Goal: Task Accomplishment & Management: Complete application form

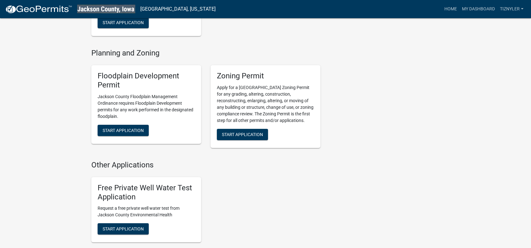
scroll to position [266, 0]
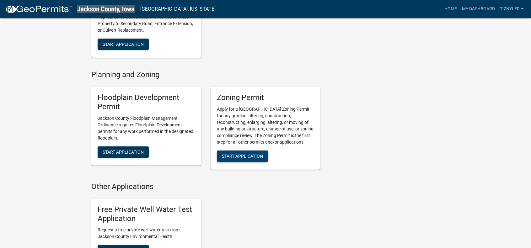
click at [250, 159] on span "Start Application" at bounding box center [242, 156] width 41 height 5
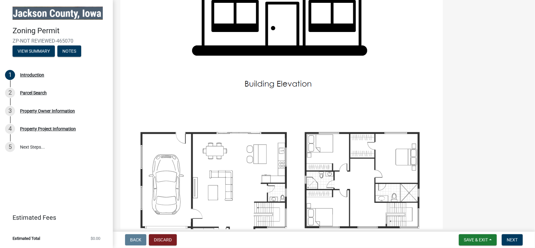
scroll to position [690, 0]
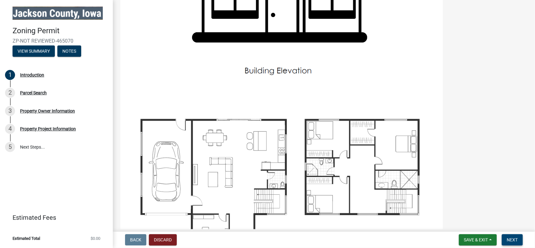
click at [516, 237] on span "Next" at bounding box center [512, 239] width 11 height 5
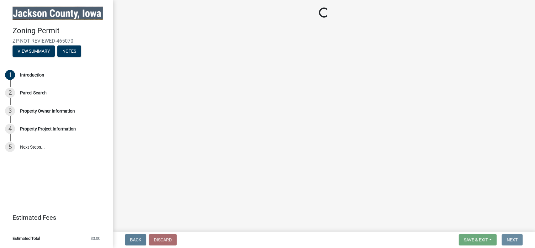
scroll to position [0, 0]
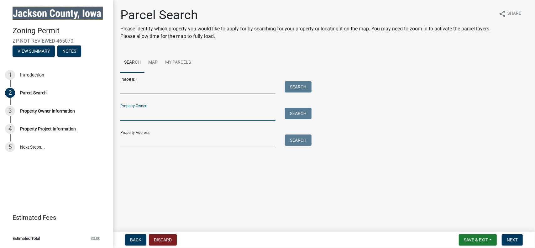
click at [164, 113] on input "Property Owner:" at bounding box center [197, 114] width 155 height 13
type input "[PERSON_NAME]"
click at [304, 114] on button "Search" at bounding box center [298, 113] width 27 height 11
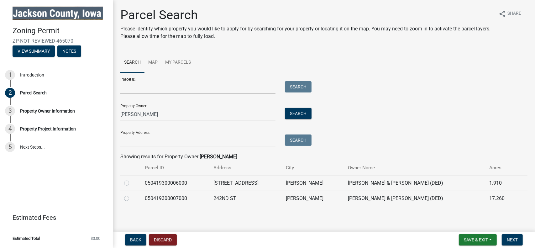
click at [165, 183] on td "050419300006000" at bounding box center [175, 182] width 69 height 15
click at [132, 179] on label at bounding box center [132, 179] width 0 height 0
click at [132, 183] on input "radio" at bounding box center [134, 181] width 4 height 4
radio input "true"
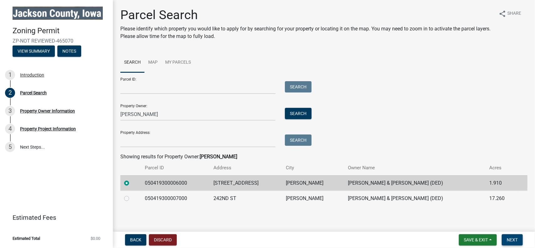
click at [514, 237] on span "Next" at bounding box center [512, 239] width 11 height 5
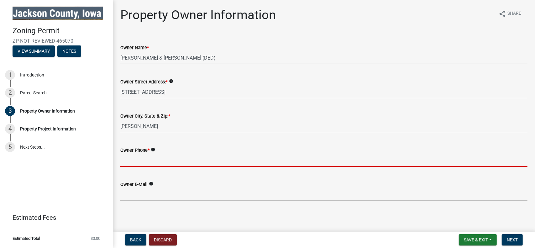
click at [161, 160] on input "Owner Phone *" at bounding box center [323, 160] width 407 height 13
type input "5634519188"
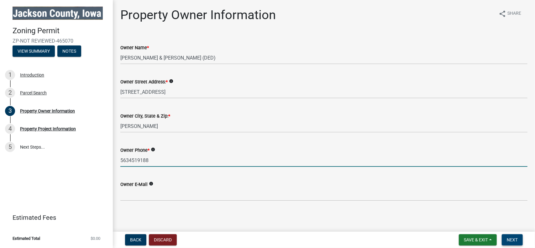
click at [515, 238] on span "Next" at bounding box center [512, 239] width 11 height 5
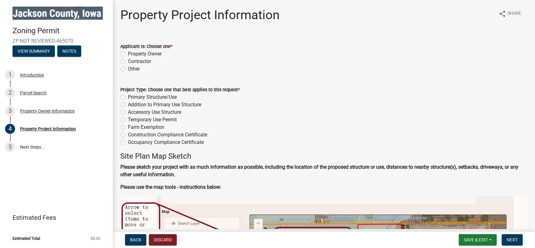
click at [128, 53] on label "Property Owner" at bounding box center [145, 54] width 34 height 8
click at [128, 53] on input "Property Owner" at bounding box center [130, 52] width 4 height 4
radio input "true"
click at [128, 98] on label "Primary Structure/Use" at bounding box center [152, 97] width 49 height 8
click at [128, 98] on input "Primary Structure/Use" at bounding box center [130, 95] width 4 height 4
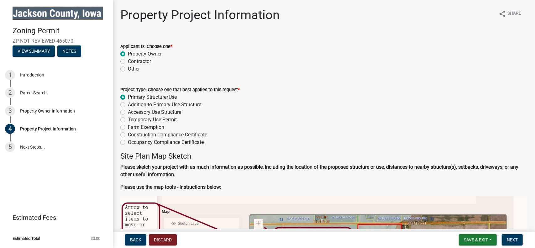
radio input "true"
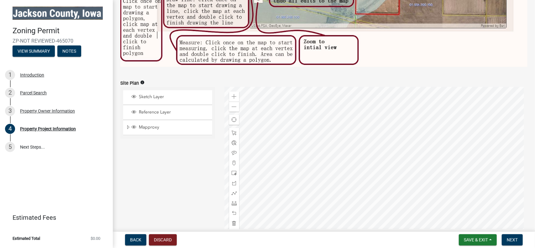
scroll to position [376, 0]
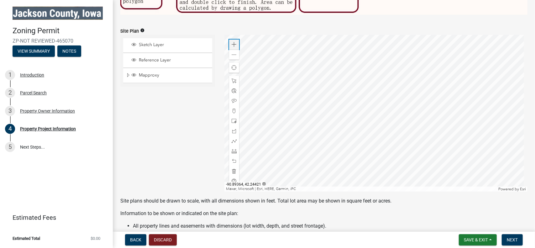
click at [232, 42] on span at bounding box center [234, 44] width 5 height 5
click at [232, 53] on span at bounding box center [234, 54] width 5 height 5
click at [232, 120] on span at bounding box center [234, 121] width 5 height 5
click at [359, 85] on div at bounding box center [376, 113] width 303 height 157
click at [316, 91] on div at bounding box center [376, 113] width 303 height 157
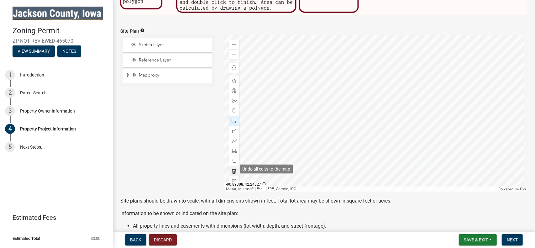
click at [235, 169] on span at bounding box center [234, 171] width 5 height 5
click at [232, 119] on span at bounding box center [234, 121] width 5 height 5
click at [314, 100] on div at bounding box center [376, 113] width 303 height 157
click at [408, 106] on div at bounding box center [376, 113] width 303 height 157
click at [233, 98] on span at bounding box center [234, 100] width 5 height 5
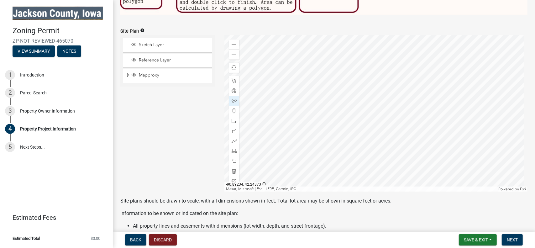
click at [325, 91] on div at bounding box center [376, 113] width 303 height 157
click at [404, 102] on div at bounding box center [376, 113] width 303 height 157
drag, startPoint x: 232, startPoint y: 146, endPoint x: 237, endPoint y: 146, distance: 4.4
click at [232, 149] on span at bounding box center [234, 151] width 5 height 5
click at [352, 70] on div at bounding box center [376, 113] width 303 height 157
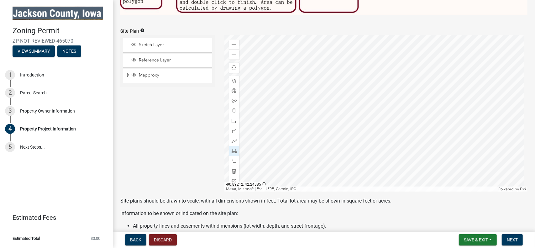
click at [351, 72] on div at bounding box center [376, 113] width 303 height 157
click at [341, 74] on div at bounding box center [376, 113] width 303 height 157
click at [232, 159] on span at bounding box center [234, 161] width 5 height 5
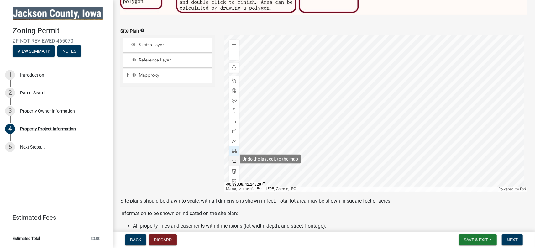
click at [232, 159] on span at bounding box center [234, 161] width 5 height 5
click at [335, 65] on div at bounding box center [376, 113] width 303 height 157
click at [334, 67] on div at bounding box center [376, 113] width 303 height 157
click at [234, 159] on span at bounding box center [234, 161] width 5 height 5
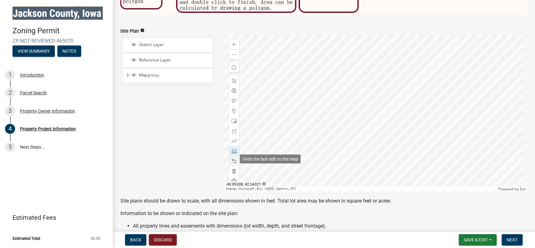
click at [234, 159] on span at bounding box center [234, 161] width 5 height 5
click at [289, 92] on div at bounding box center [376, 113] width 303 height 157
click at [312, 92] on div at bounding box center [376, 113] width 303 height 157
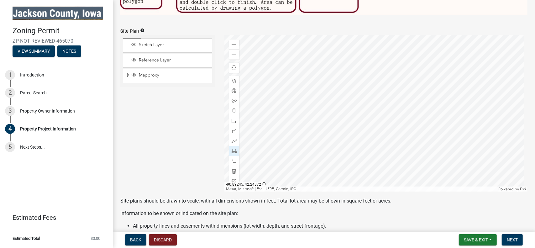
click at [312, 92] on div at bounding box center [376, 113] width 303 height 157
click at [351, 62] on div at bounding box center [376, 113] width 303 height 157
click at [353, 73] on div at bounding box center [376, 113] width 303 height 157
click at [232, 159] on span at bounding box center [234, 161] width 5 height 5
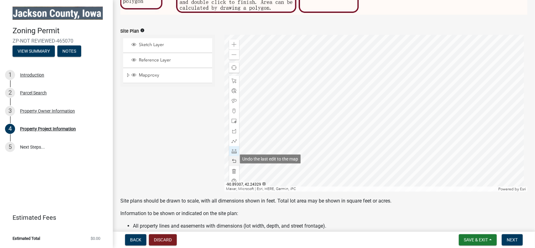
click at [232, 159] on span at bounding box center [234, 161] width 5 height 5
click at [353, 81] on div at bounding box center [376, 113] width 303 height 157
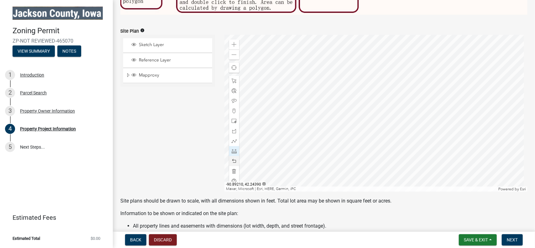
click at [353, 64] on div at bounding box center [376, 113] width 303 height 157
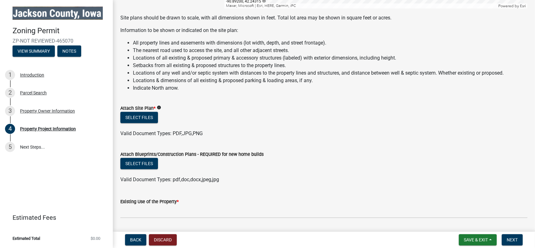
scroll to position [565, 0]
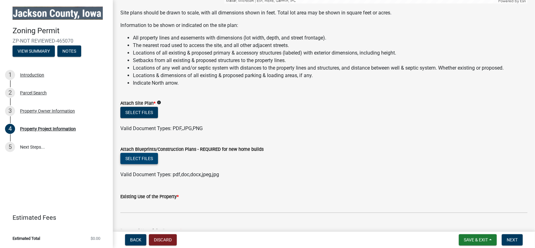
click at [133, 157] on button "Select files" at bounding box center [139, 158] width 38 height 11
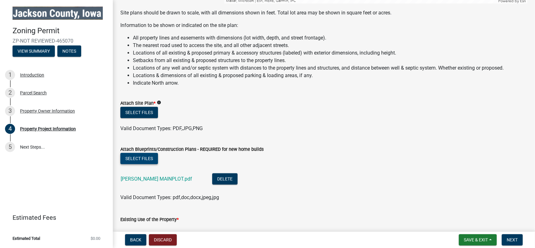
click at [140, 157] on button "Select files" at bounding box center [139, 158] width 38 height 11
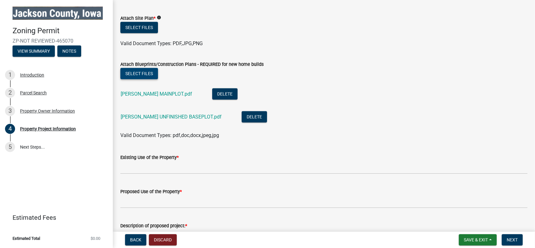
scroll to position [690, 0]
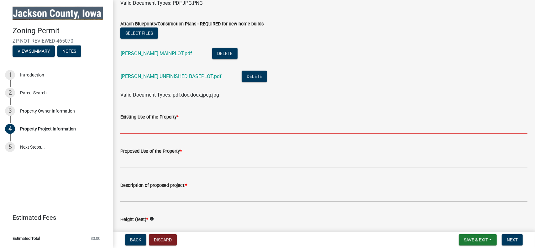
click at [227, 125] on input "Existing Use of the Property *" at bounding box center [323, 127] width 407 height 13
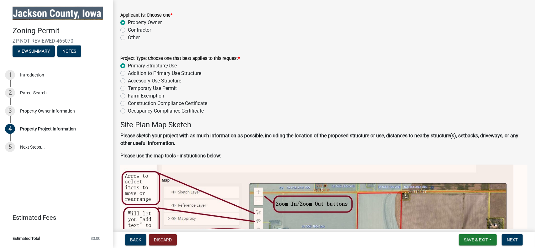
scroll to position [31, 0]
drag, startPoint x: 129, startPoint y: 66, endPoint x: 180, endPoint y: 67, distance: 51.1
click at [180, 67] on div "Primary Structure/Use" at bounding box center [323, 66] width 407 height 8
copy label "Primary Structure/Use"
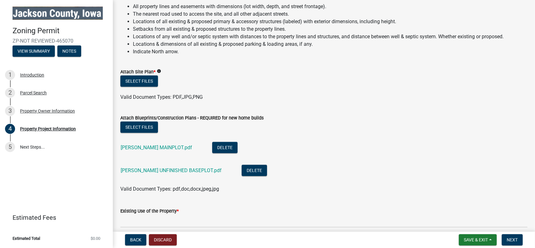
scroll to position [721, 0]
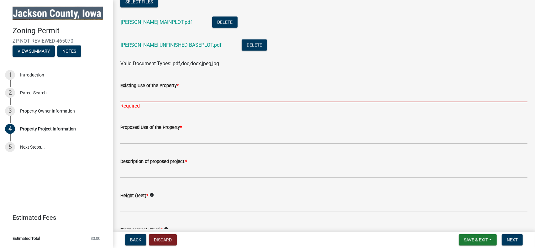
paste input "Primary Structure/Use"
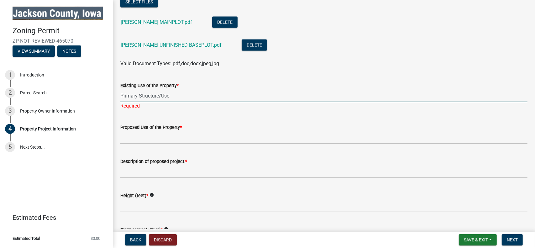
type input "Primary Structure/Use"
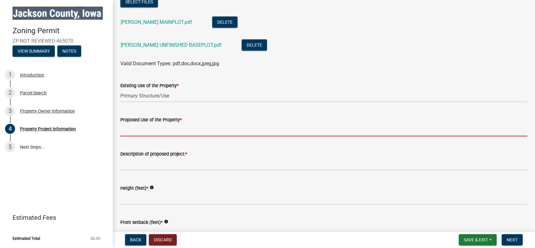
click at [182, 135] on wm-data-entity-input "Proposed Use of the Property *" at bounding box center [323, 124] width 407 height 34
paste input "Primary Structure/Use"
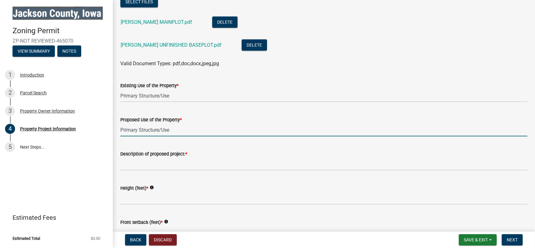
type input "Primary Structure/Use"
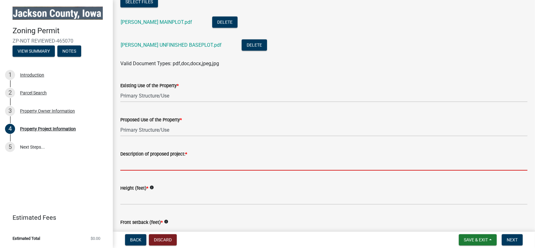
paste input "Primary Structure/Use"
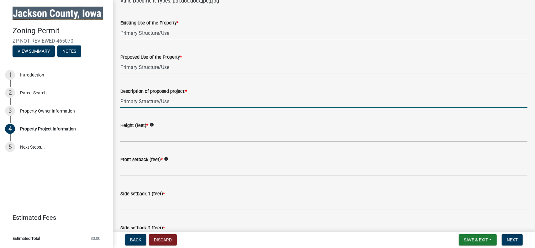
scroll to position [816, 0]
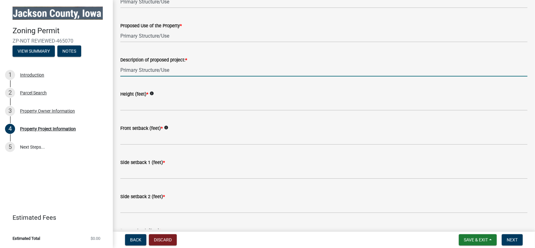
type input "Primary Structure/Use"
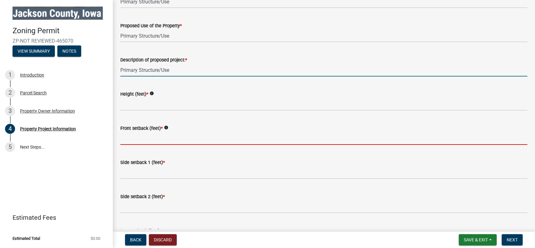
click at [186, 135] on input "Front setback (feet) *" at bounding box center [323, 138] width 407 height 13
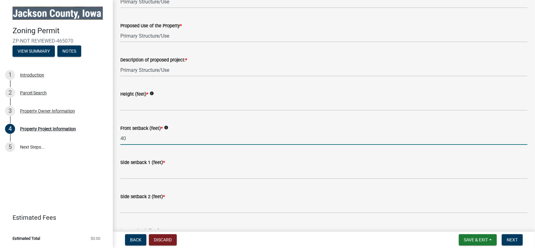
type input "40"
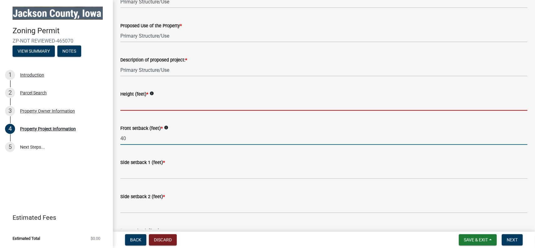
click at [190, 100] on input "Height (feet) *" at bounding box center [323, 104] width 407 height 13
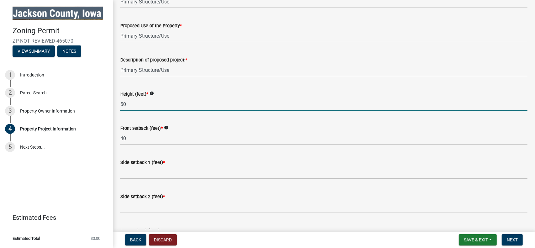
type input "5"
type input "1"
type input "20"
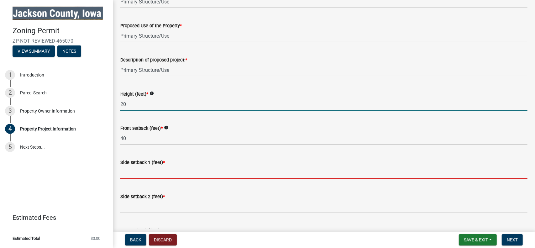
click at [201, 171] on input "Side setback 1 (feet) *" at bounding box center [323, 172] width 407 height 13
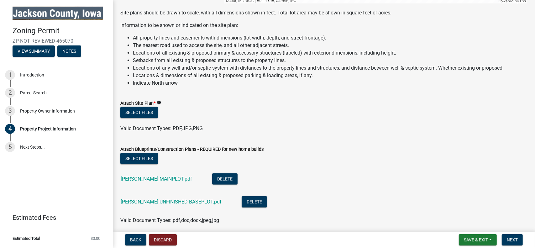
scroll to position [376, 0]
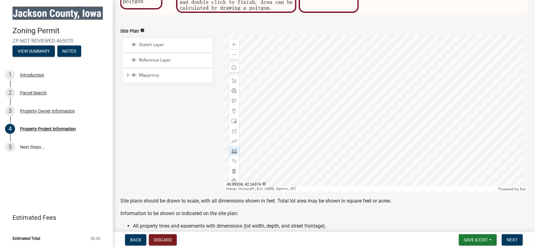
type input "53"
click at [358, 90] on div at bounding box center [376, 113] width 303 height 157
click at [460, 89] on div at bounding box center [376, 113] width 303 height 157
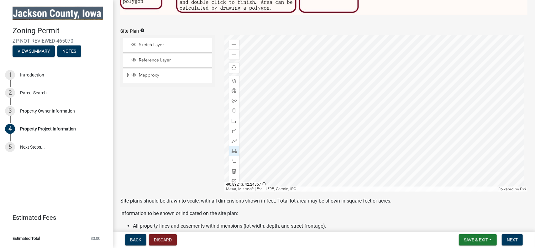
click at [349, 100] on div at bounding box center [376, 113] width 303 height 157
click at [350, 164] on div at bounding box center [376, 113] width 303 height 157
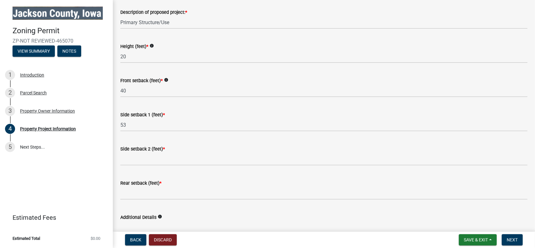
scroll to position [878, 0]
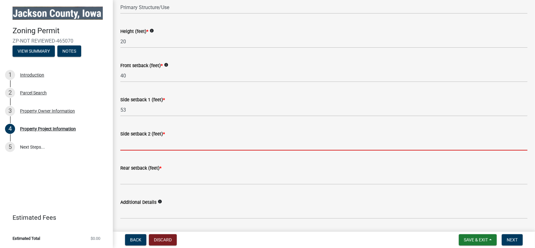
click at [310, 138] on input "Side setback 2 (feet) *" at bounding box center [323, 144] width 407 height 13
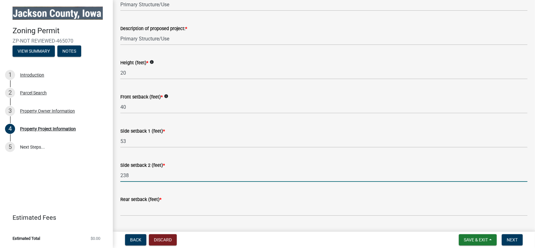
scroll to position [910, 0]
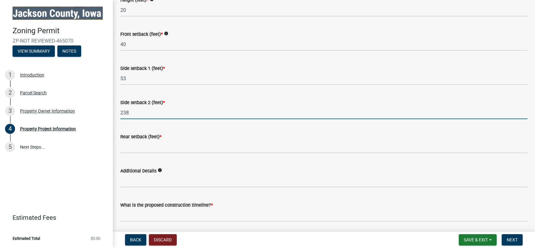
type input "238"
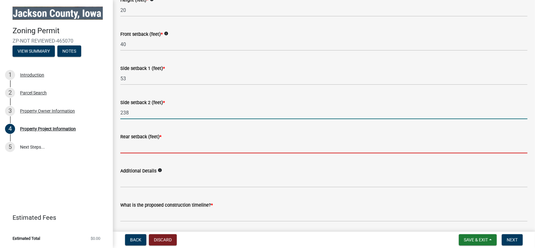
click at [289, 146] on input "Rear setback (feet) *" at bounding box center [323, 147] width 407 height 13
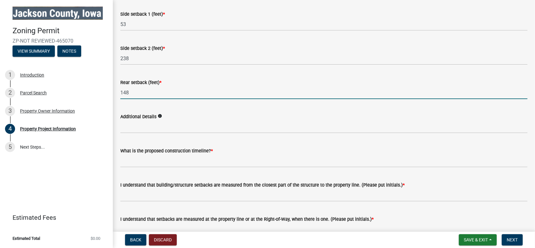
scroll to position [972, 0]
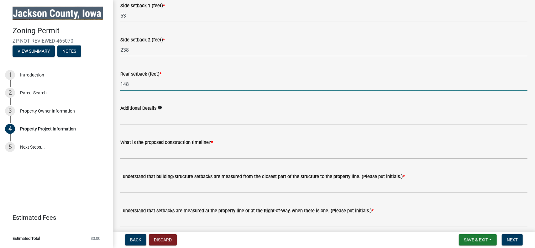
type input "148"
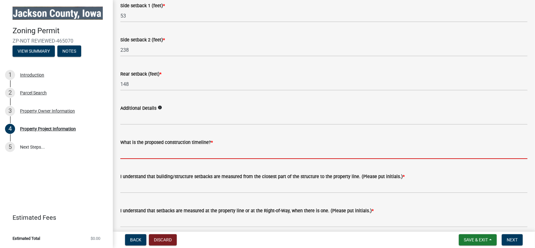
click at [283, 152] on input "What is the proposed construction timeline? *" at bounding box center [323, 152] width 407 height 13
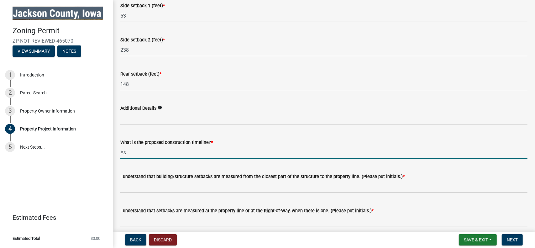
type input "A"
type input "[DATE]-[DATE]"
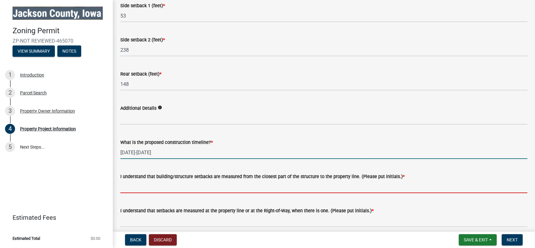
click at [285, 187] on input "I understand that building/structure setbacks are measured from the closest par…" at bounding box center [323, 186] width 407 height 13
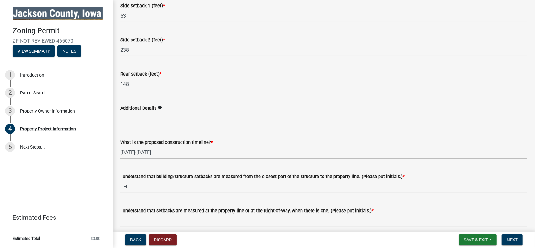
scroll to position [997, 0]
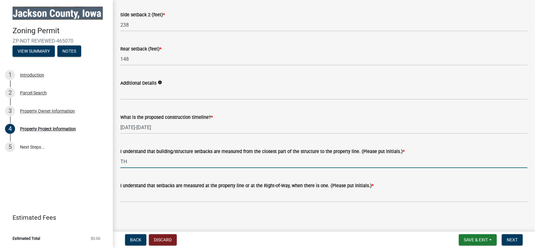
type input "TH"
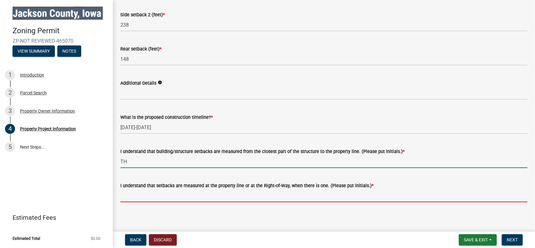
click at [292, 196] on input "I understand that setbacks are measured at the property line or at the Right-of…" at bounding box center [323, 195] width 407 height 13
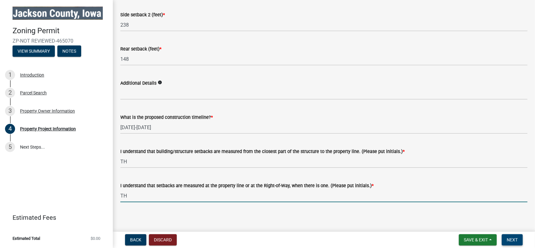
type input "TH"
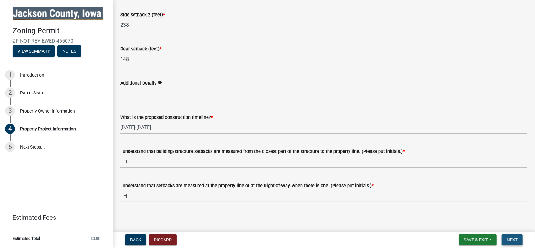
click at [517, 239] on span "Next" at bounding box center [512, 239] width 11 height 5
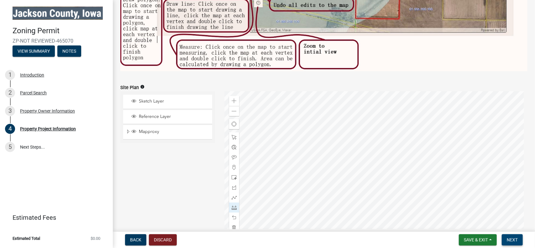
scroll to position [414, 0]
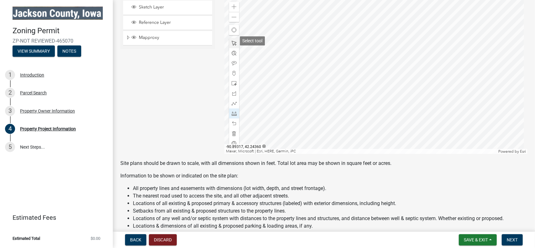
click at [232, 41] on span at bounding box center [234, 43] width 5 height 5
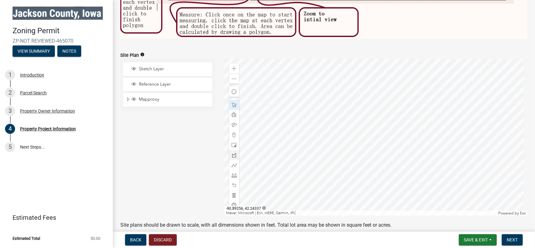
scroll to position [351, 0]
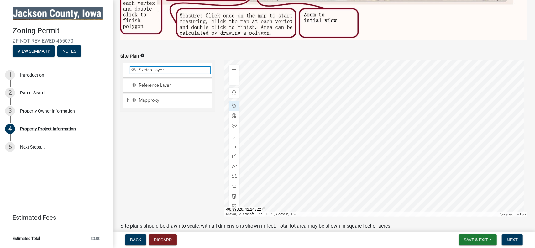
click at [155, 68] on span "Sketch Layer" at bounding box center [173, 70] width 73 height 6
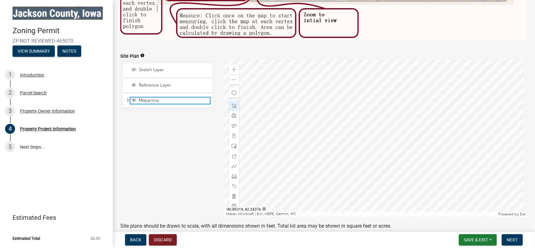
click at [157, 98] on span "Mapproxy" at bounding box center [173, 101] width 73 height 6
click at [154, 82] on span "Reference Layer" at bounding box center [173, 85] width 73 height 6
click at [153, 98] on span "Mapproxy" at bounding box center [173, 101] width 73 height 6
click at [154, 98] on span "Mapproxy" at bounding box center [173, 101] width 73 height 6
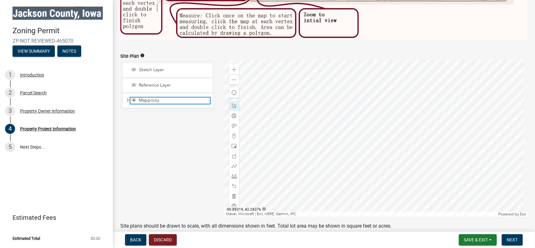
click at [154, 98] on span "Mapproxy" at bounding box center [173, 101] width 73 height 6
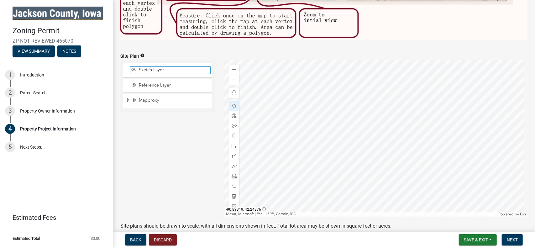
click at [149, 68] on span "Sketch Layer" at bounding box center [173, 70] width 73 height 6
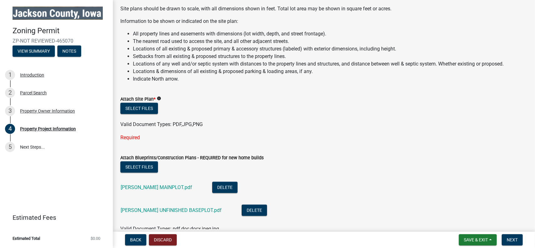
scroll to position [571, 0]
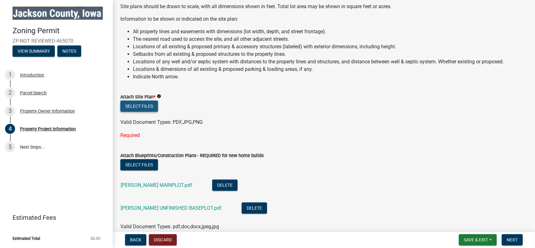
click at [150, 104] on button "Select files" at bounding box center [139, 106] width 38 height 11
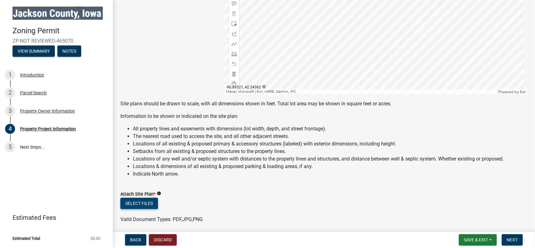
scroll to position [602, 0]
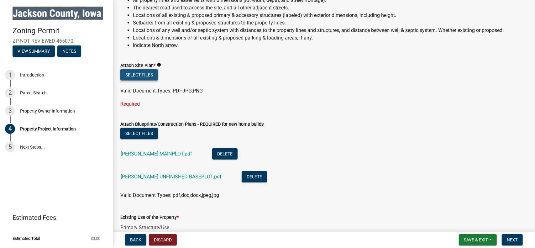
click at [139, 71] on button "Select files" at bounding box center [139, 74] width 38 height 11
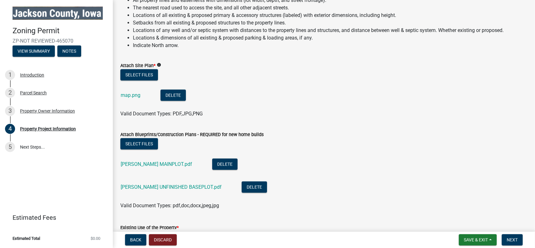
click at [295, 110] on div "Valid Document Types: PDF,JPG,PNG" at bounding box center [324, 114] width 417 height 8
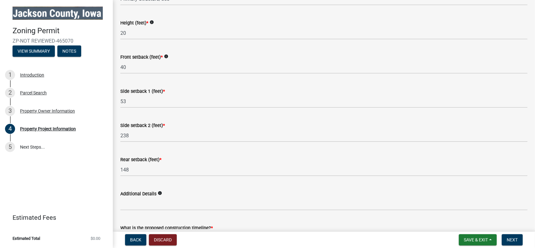
scroll to position [916, 0]
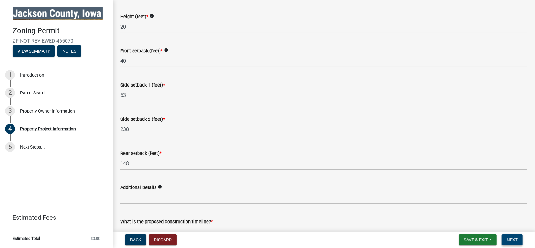
click at [512, 238] on span "Next" at bounding box center [512, 239] width 11 height 5
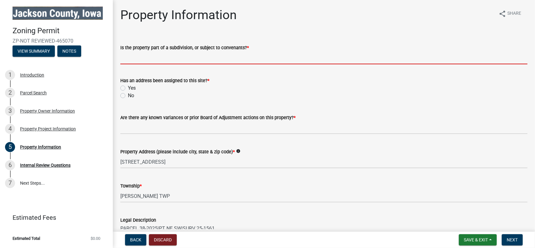
click at [288, 58] on input "Is the property part of a subdivision, or subject to convenants? *" at bounding box center [323, 57] width 407 height 13
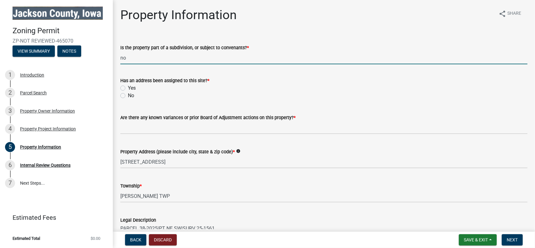
type input "no"
click at [128, 88] on label "Yes" at bounding box center [132, 88] width 8 height 8
click at [128, 88] on input "Yes" at bounding box center [130, 86] width 4 height 4
radio input "true"
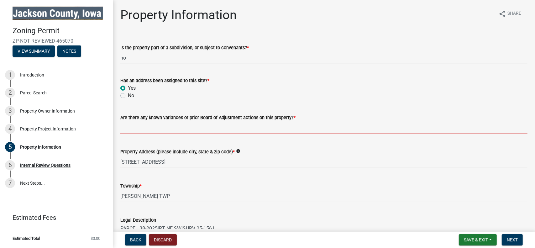
click at [173, 126] on input "Are there any known variances or prior Board of Adjustment actions on this prop…" at bounding box center [323, 127] width 407 height 13
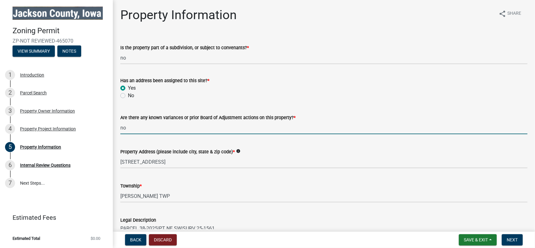
type input "no"
click at [248, 136] on wm-data-entity-input "Are there any known variances or prior Board of Adjustment actions on this prop…" at bounding box center [323, 122] width 407 height 34
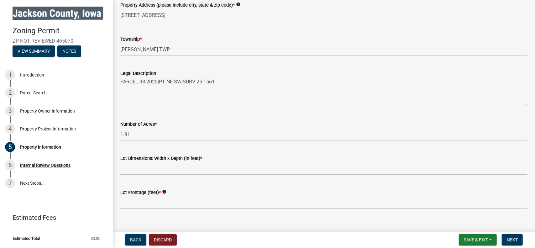
scroll to position [156, 0]
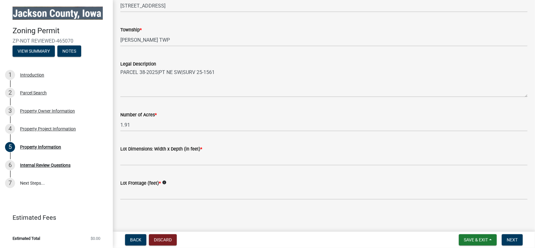
click at [166, 181] on icon "info" at bounding box center [164, 182] width 4 height 4
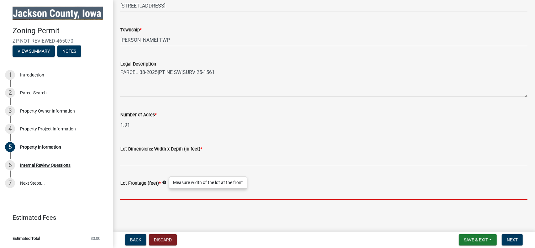
click at [210, 195] on input "Lot Frontage (feet) *" at bounding box center [323, 193] width 407 height 13
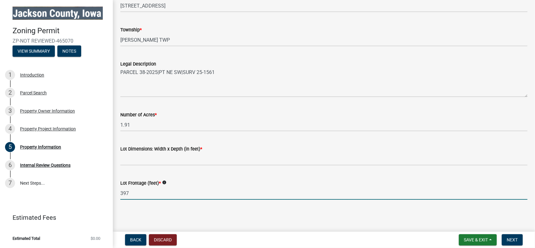
type input "397"
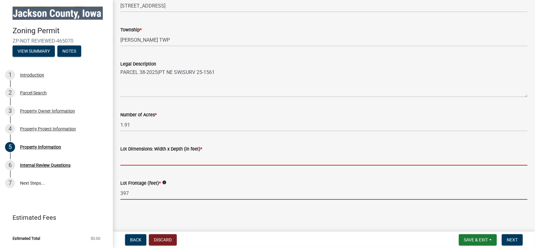
click at [211, 162] on input "Lot Dimensions: Width x Depth (in feet) *" at bounding box center [323, 159] width 407 height 13
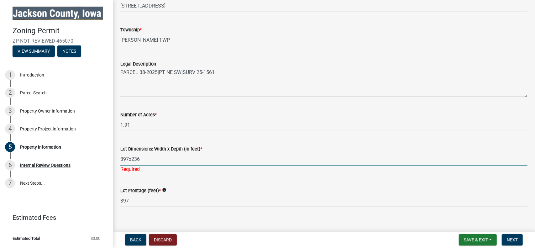
type input "397x236"
click at [381, 222] on main "Property Information share Share Is the property part of a subdivision, or subj…" at bounding box center [324, 114] width 423 height 229
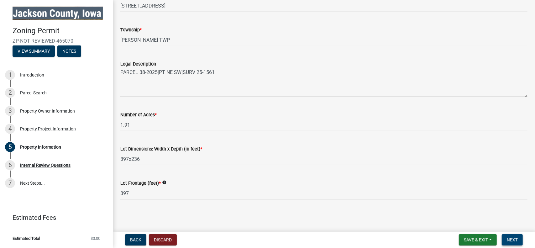
click at [509, 236] on button "Next" at bounding box center [512, 239] width 21 height 11
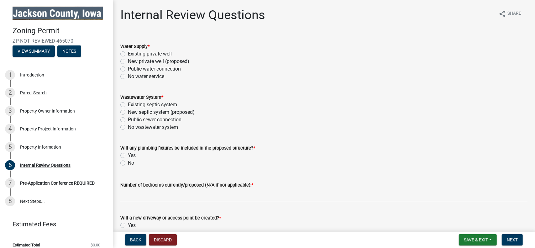
click at [128, 55] on label "Existing private well" at bounding box center [150, 54] width 44 height 8
click at [128, 54] on input "Existing private well" at bounding box center [130, 52] width 4 height 4
radio input "true"
click at [128, 105] on label "Existing septic system" at bounding box center [152, 105] width 49 height 8
click at [128, 105] on input "Existing septic system" at bounding box center [130, 103] width 4 height 4
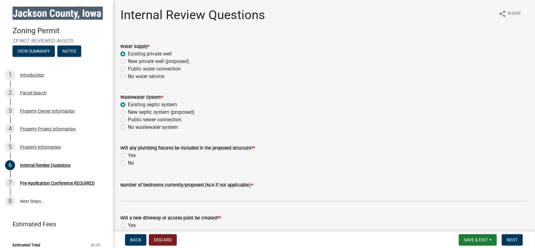
radio input "true"
click at [128, 113] on label "New septic system (proposed)" at bounding box center [161, 113] width 67 height 8
click at [128, 113] on input "New septic system (proposed)" at bounding box center [130, 111] width 4 height 4
radio input "true"
click at [128, 104] on label "Existing septic system" at bounding box center [152, 105] width 49 height 8
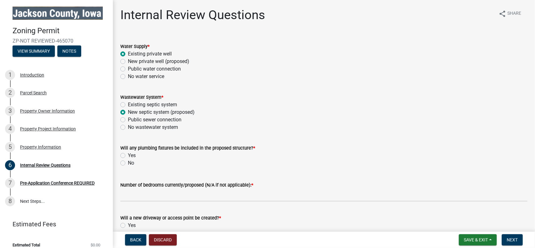
click at [128, 104] on input "Existing septic system" at bounding box center [130, 103] width 4 height 4
radio input "true"
click at [128, 156] on label "Yes" at bounding box center [132, 156] width 8 height 8
click at [128, 156] on input "Yes" at bounding box center [130, 154] width 4 height 4
radio input "true"
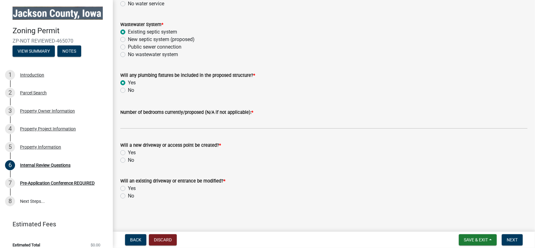
scroll to position [73, 0]
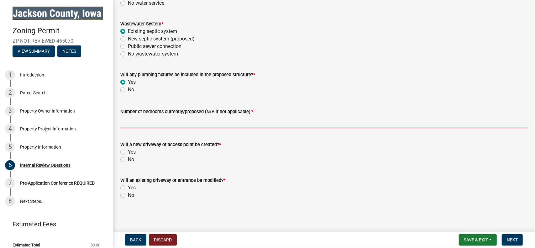
click at [182, 123] on input "Number of bedrooms currently/proposed (N/A if not applicable): *" at bounding box center [323, 121] width 407 height 13
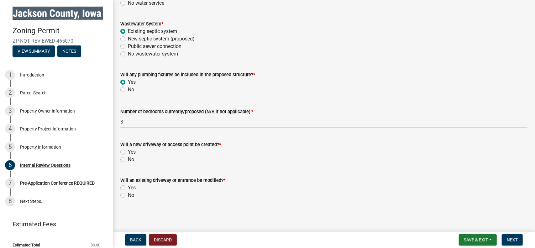
type input "3"
click at [128, 151] on label "Yes" at bounding box center [132, 152] width 8 height 8
click at [128, 151] on input "Yes" at bounding box center [130, 150] width 4 height 4
radio input "true"
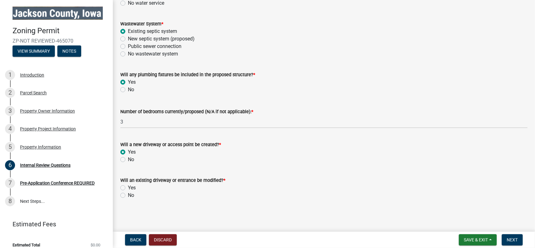
click at [128, 197] on label "No" at bounding box center [131, 196] width 6 height 8
click at [128, 196] on input "No" at bounding box center [130, 194] width 4 height 4
radio input "true"
click at [508, 242] on span "Next" at bounding box center [512, 239] width 11 height 5
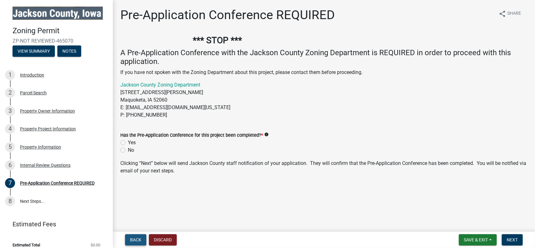
click at [133, 239] on span "Back" at bounding box center [135, 239] width 11 height 5
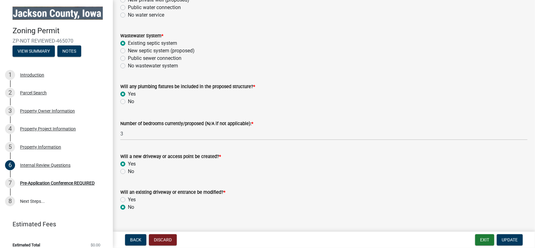
scroll to position [63, 0]
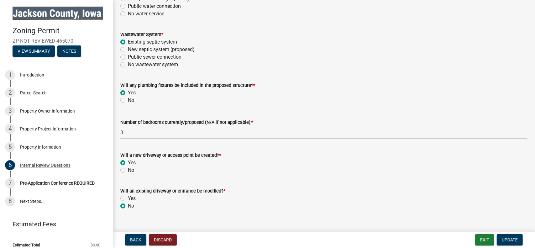
click at [128, 171] on label "No" at bounding box center [131, 171] width 6 height 8
click at [128, 171] on input "No" at bounding box center [130, 169] width 4 height 4
radio input "true"
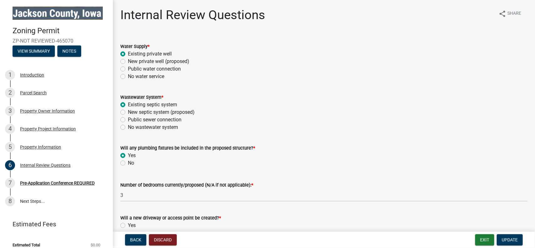
click at [128, 163] on label "No" at bounding box center [131, 163] width 6 height 8
click at [128, 163] on input "No" at bounding box center [130, 161] width 4 height 4
radio input "true"
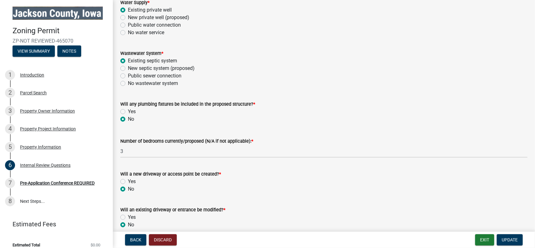
scroll to position [73, 0]
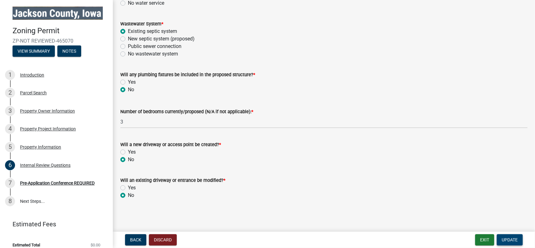
click at [512, 239] on span "Update" at bounding box center [510, 239] width 16 height 5
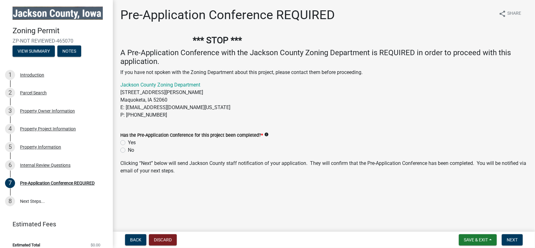
click at [124, 140] on div "Yes" at bounding box center [323, 143] width 407 height 8
click at [128, 142] on label "Yes" at bounding box center [132, 143] width 8 height 8
click at [128, 142] on input "Yes" at bounding box center [130, 141] width 4 height 4
radio input "true"
click at [128, 148] on label "No" at bounding box center [131, 150] width 6 height 8
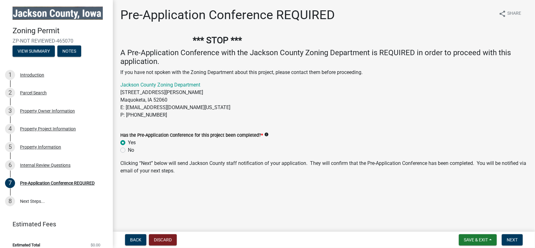
click at [128, 148] on input "No" at bounding box center [130, 148] width 4 height 4
radio input "true"
click at [134, 238] on span "Back" at bounding box center [135, 239] width 11 height 5
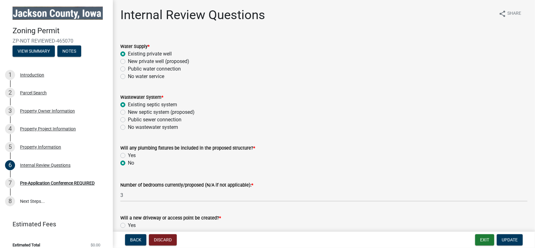
click at [128, 155] on label "Yes" at bounding box center [132, 156] width 8 height 8
click at [128, 155] on input "Yes" at bounding box center [130, 154] width 4 height 4
radio input "true"
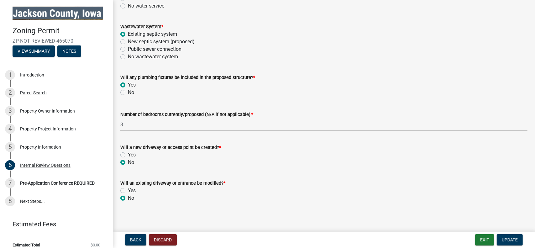
scroll to position [73, 0]
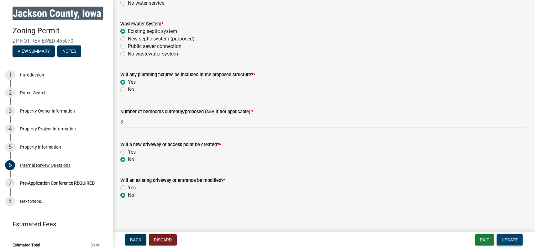
click at [511, 238] on span "Update" at bounding box center [510, 239] width 16 height 5
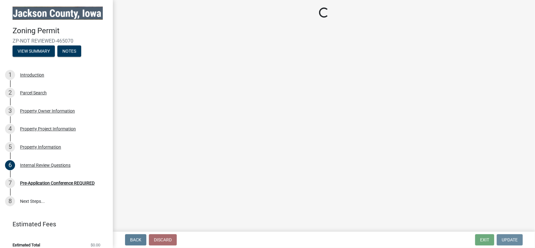
scroll to position [0, 0]
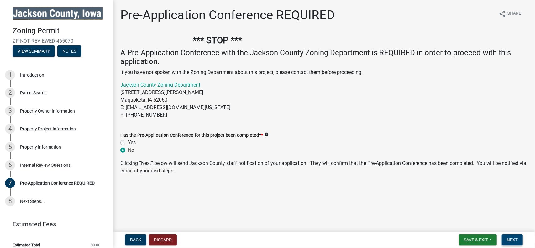
click at [512, 241] on span "Next" at bounding box center [512, 239] width 11 height 5
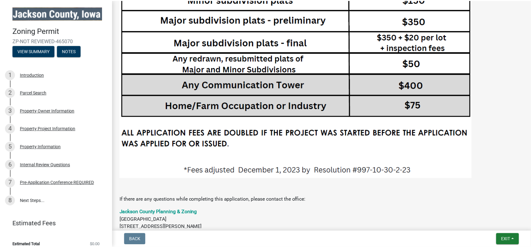
scroll to position [1422, 0]
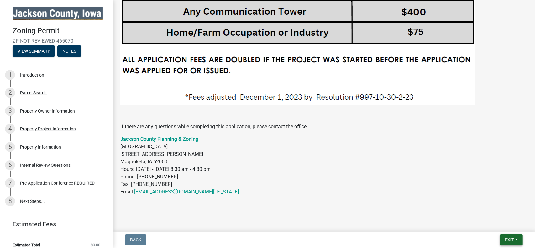
click at [518, 238] on button "Exit" at bounding box center [511, 239] width 23 height 11
click at [499, 223] on button "Save & Exit" at bounding box center [498, 223] width 50 height 15
